Goal: Find specific page/section: Find specific page/section

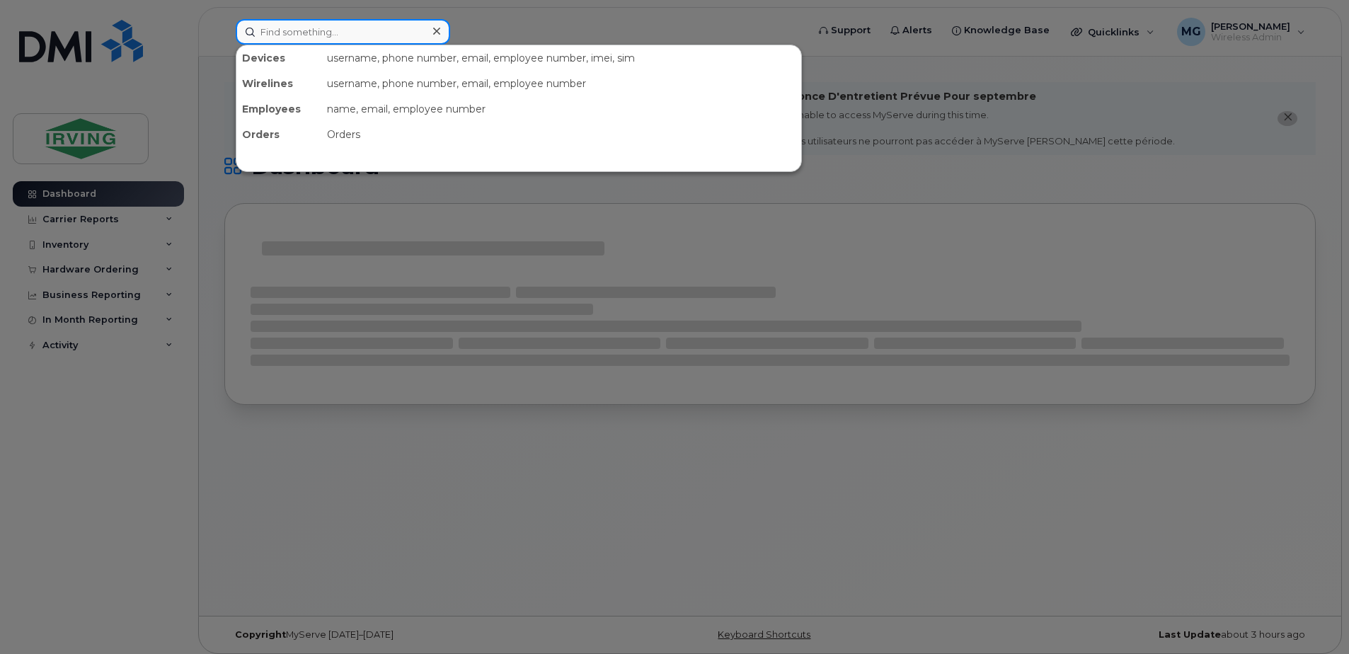
click at [335, 29] on input at bounding box center [343, 31] width 214 height 25
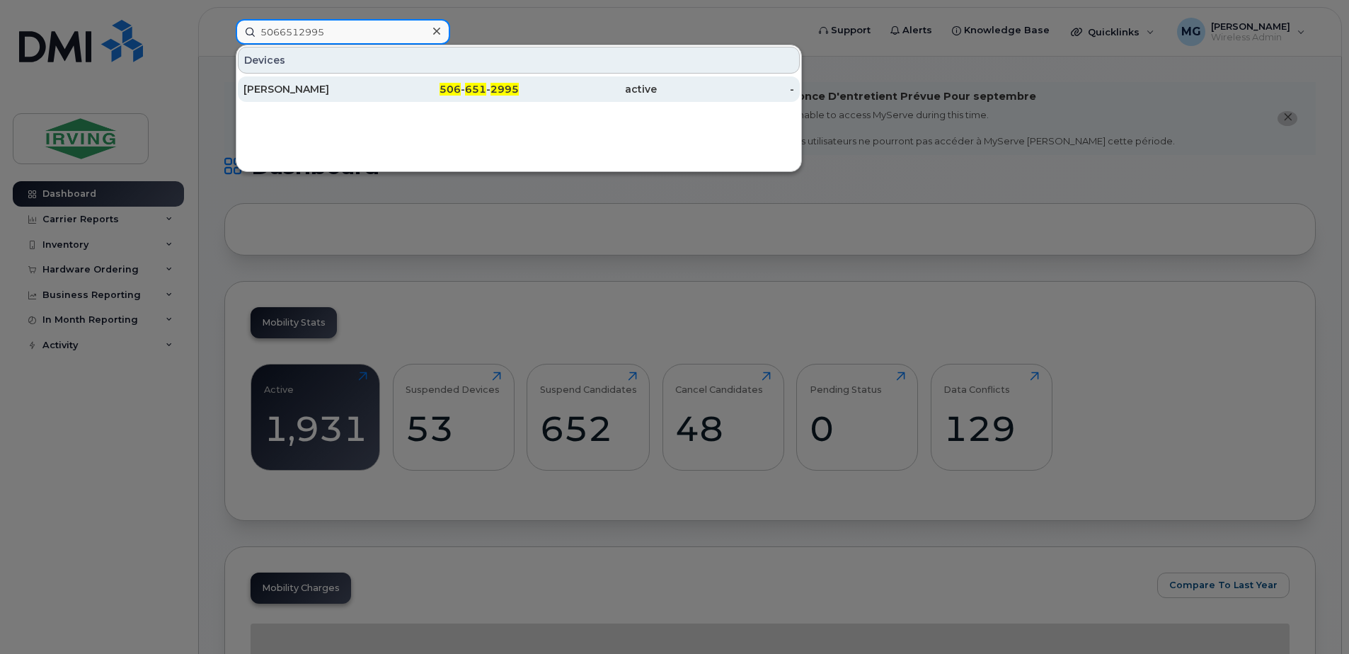
type input "5066512995"
click at [421, 95] on div "506 - 651 - 2995" at bounding box center [450, 89] width 138 height 14
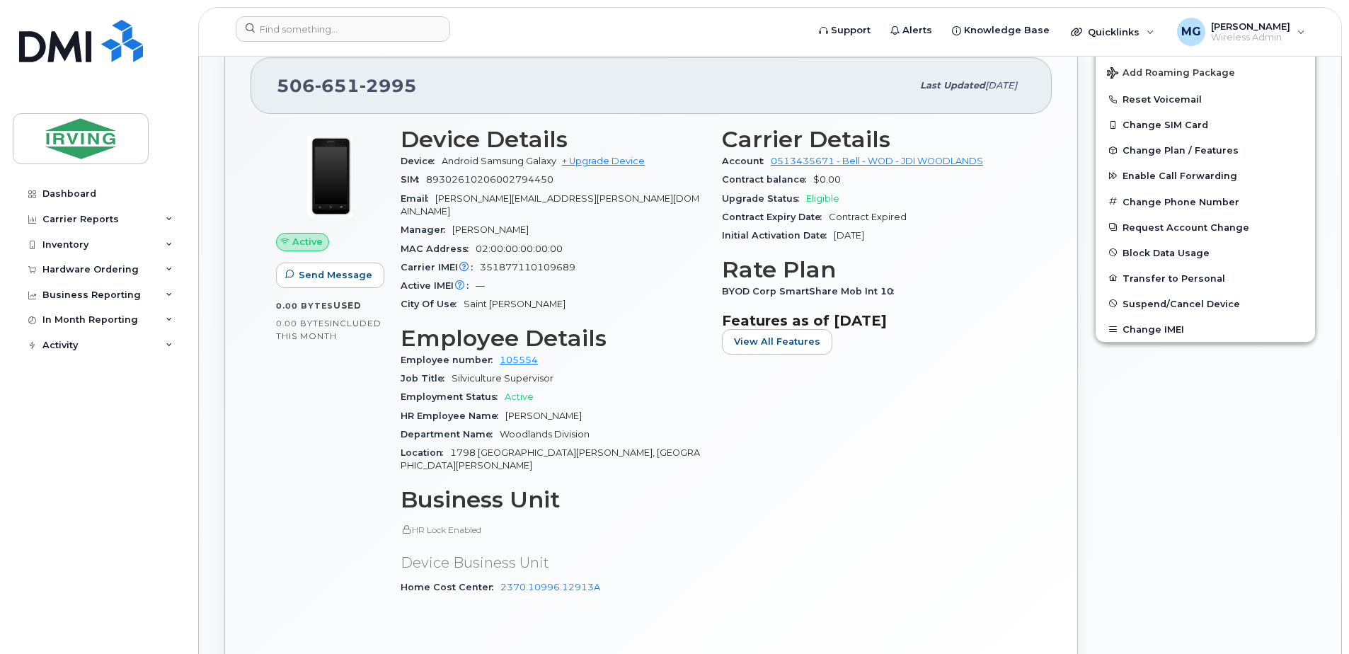
scroll to position [589, 0]
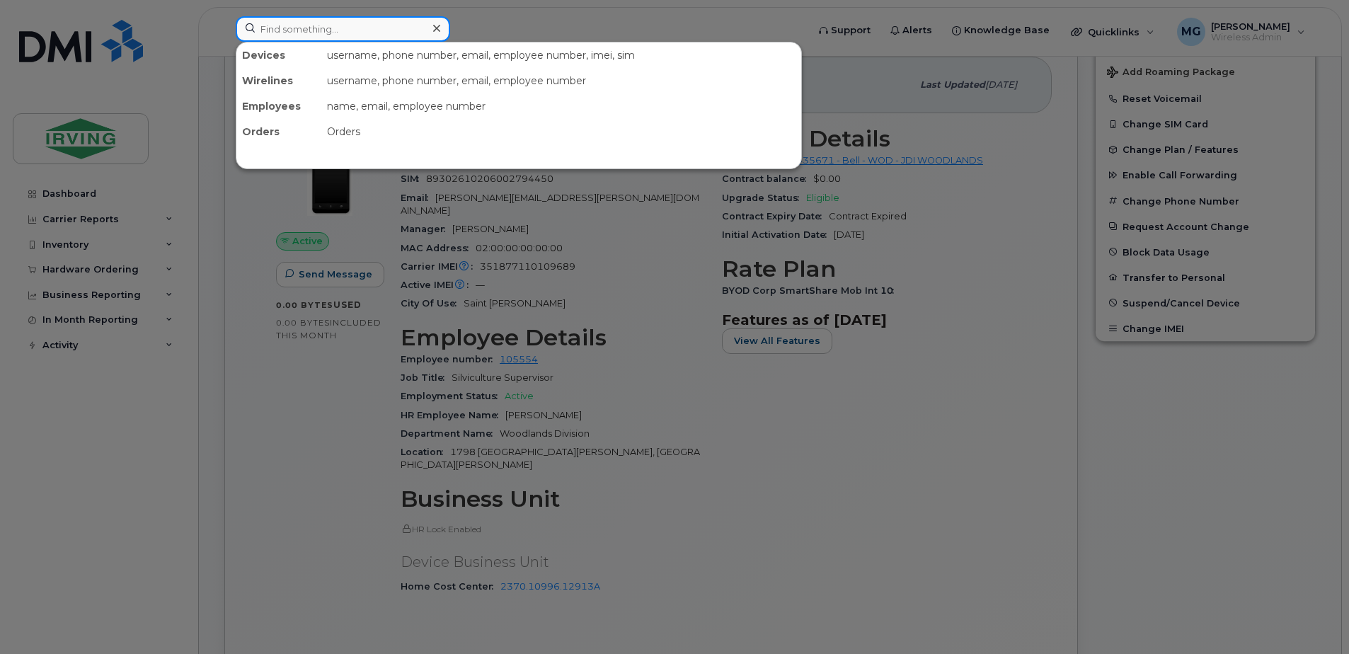
click at [347, 26] on input at bounding box center [343, 28] width 214 height 25
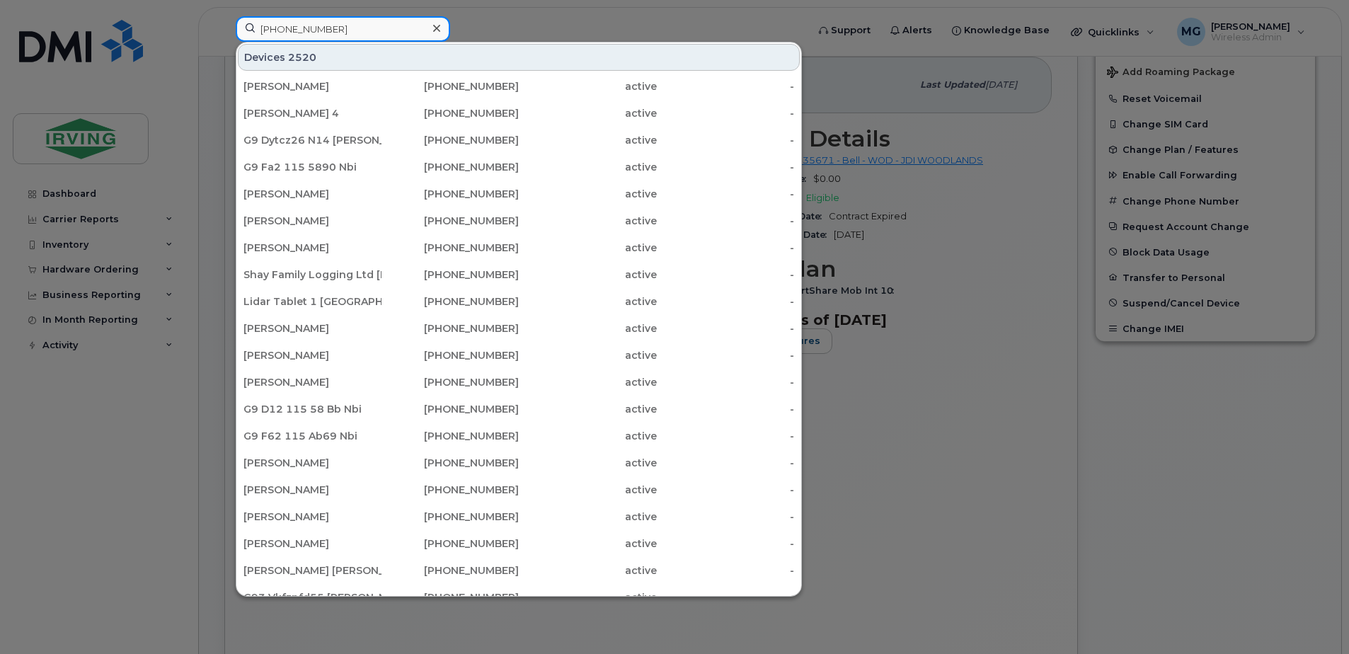
type input "[PHONE_NUMBER]"
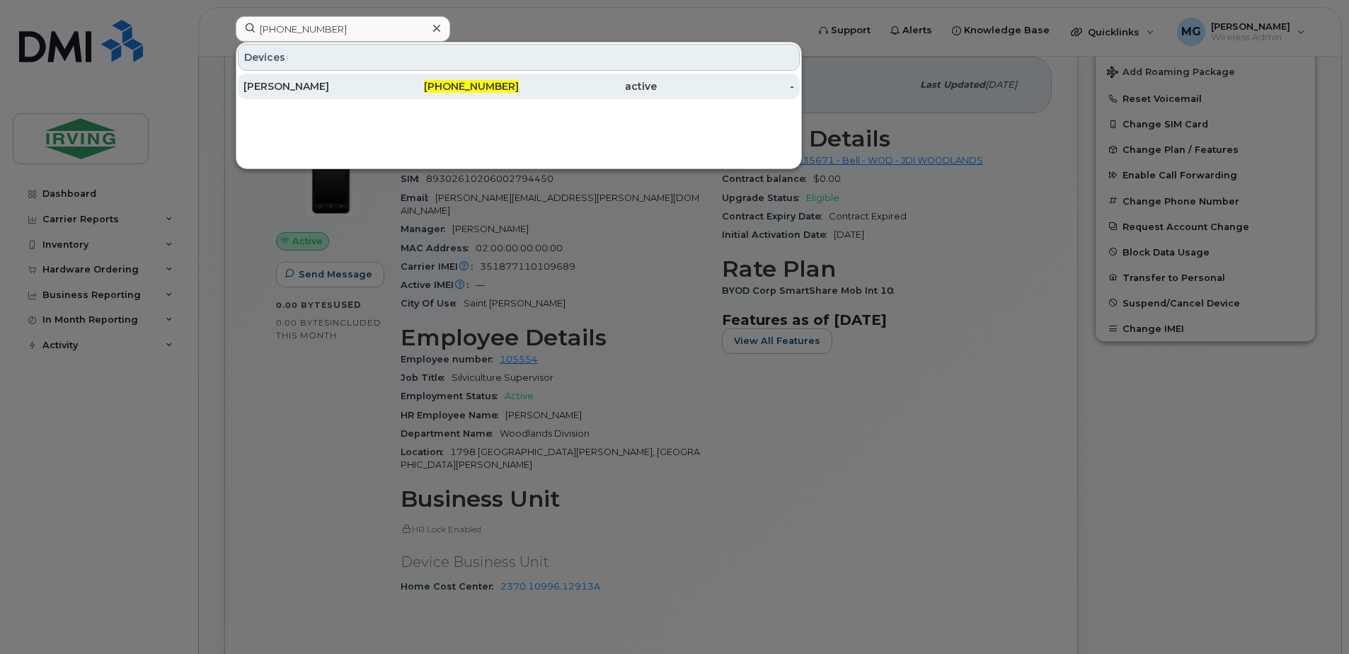
click at [336, 81] on div "[PERSON_NAME]" at bounding box center [312, 86] width 138 height 14
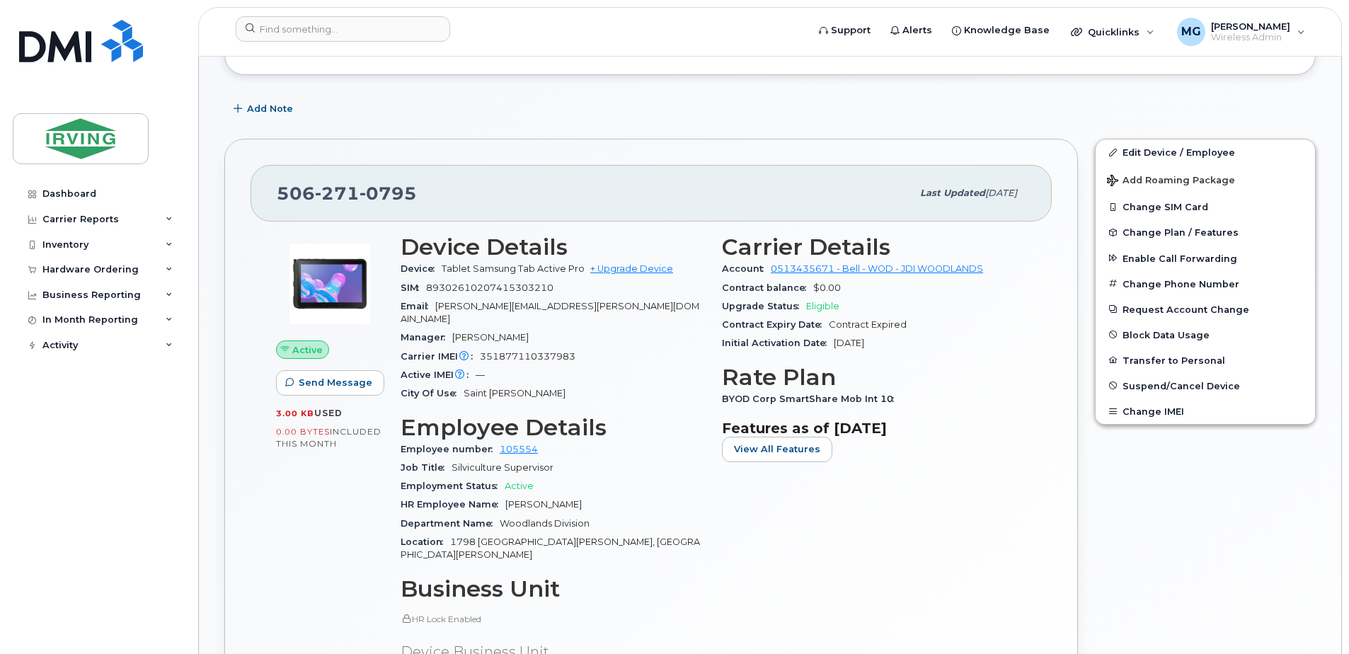
scroll to position [425, 0]
